Goal: Information Seeking & Learning: Learn about a topic

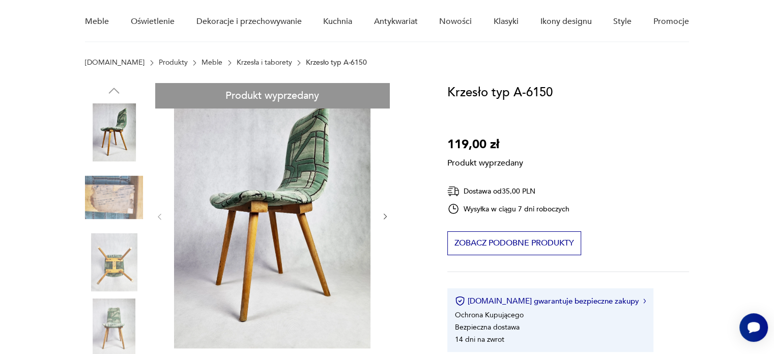
scroll to position [204, 0]
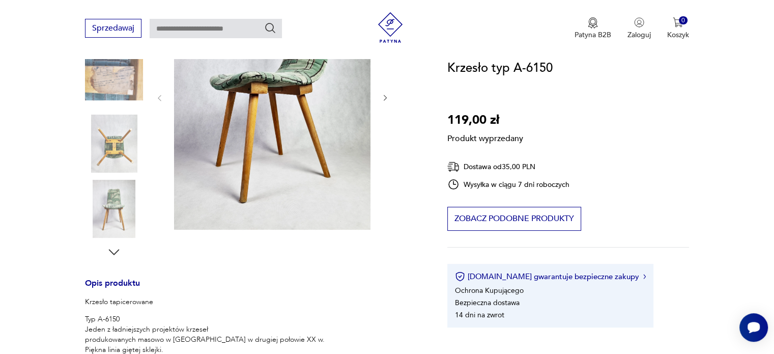
click at [389, 97] on div "Produkt wyprzedany Opis produktu Krzesło tapicerowane Typ A-6150 Jeden z ładnie…" at bounding box center [254, 262] width 338 height 597
click at [382, 98] on div "Produkt wyprzedany Opis produktu Krzesło tapicerowane Typ A-6150 Jeden z ładnie…" at bounding box center [254, 262] width 338 height 597
click at [120, 213] on div "Produkt wyprzedany Opis produktu Krzesło tapicerowane Typ A-6150 Jeden z ładnie…" at bounding box center [254, 262] width 338 height 597
click at [115, 145] on div "Produkt wyprzedany Opis produktu Krzesło tapicerowane Typ A-6150 Jeden z ładnie…" at bounding box center [254, 262] width 338 height 597
click at [114, 250] on div "Produkt wyprzedany Opis produktu Krzesło tapicerowane Typ A-6150 Jeden z ładnie…" at bounding box center [254, 262] width 338 height 597
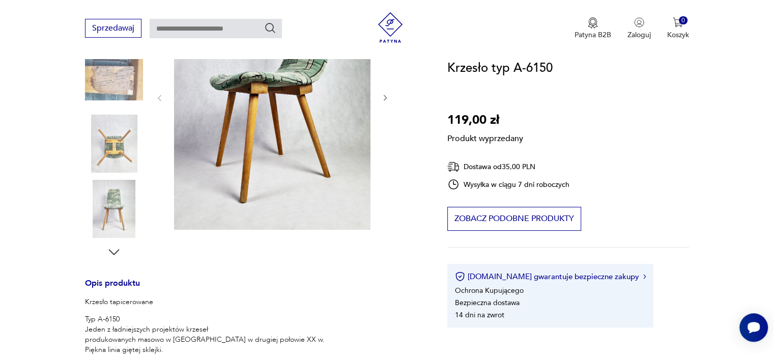
scroll to position [0, 0]
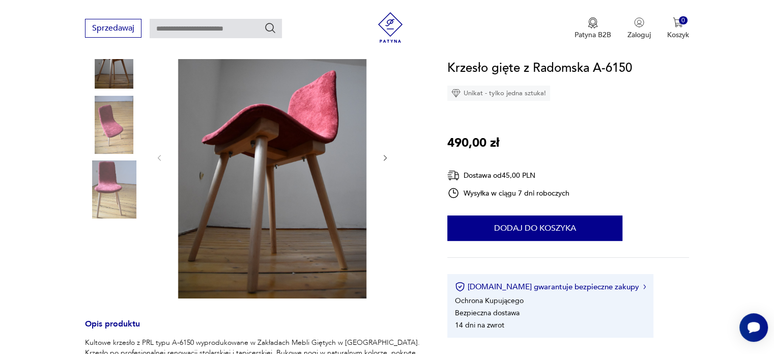
click at [385, 159] on icon "button" at bounding box center [385, 158] width 3 height 6
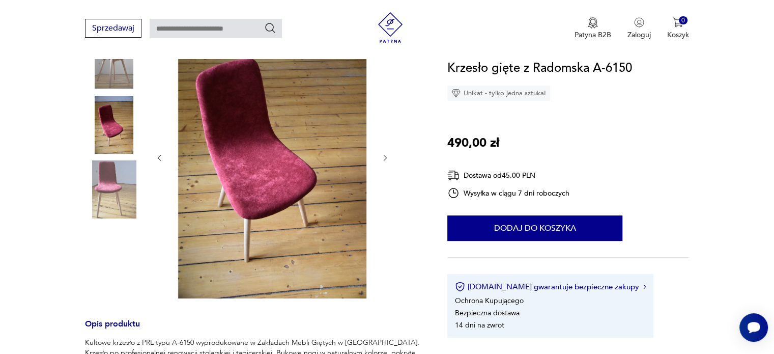
click at [385, 159] on icon "button" at bounding box center [385, 158] width 3 height 6
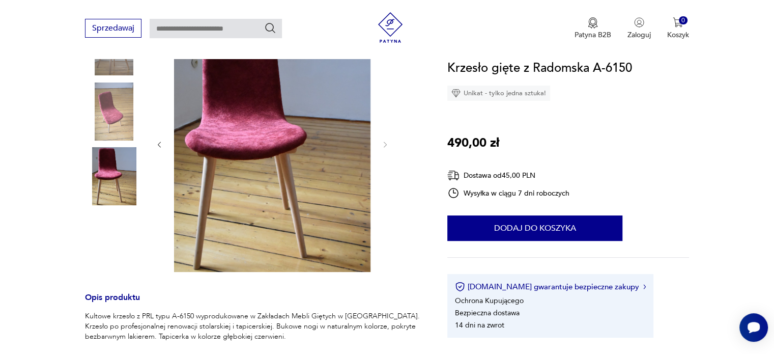
click at [385, 159] on div at bounding box center [272, 144] width 234 height 259
click at [160, 144] on icon "button" at bounding box center [159, 144] width 9 height 9
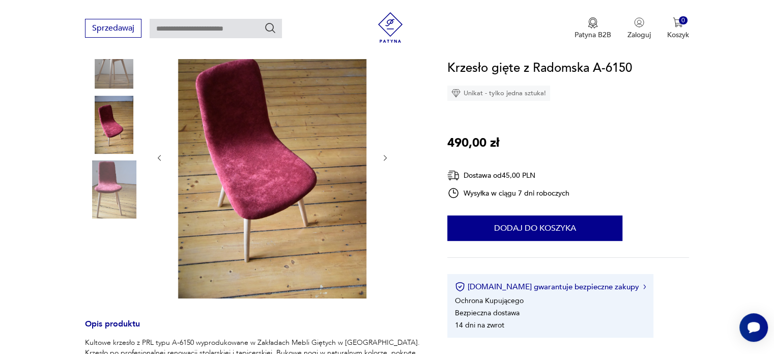
click at [160, 144] on div at bounding box center [272, 157] width 234 height 285
